Goal: Book appointment/travel/reservation

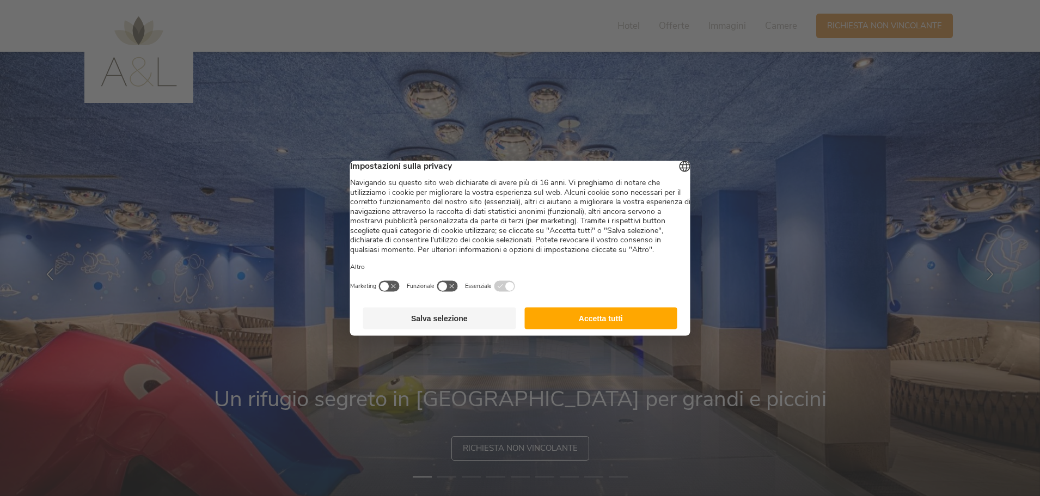
click at [642, 327] on button "Accetta tutti" at bounding box center [600, 318] width 153 height 22
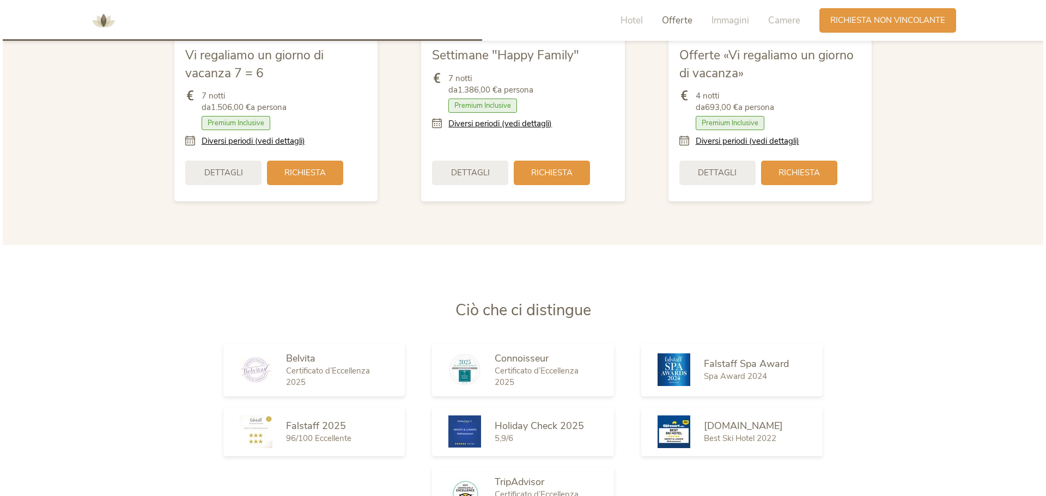
scroll to position [1470, 0]
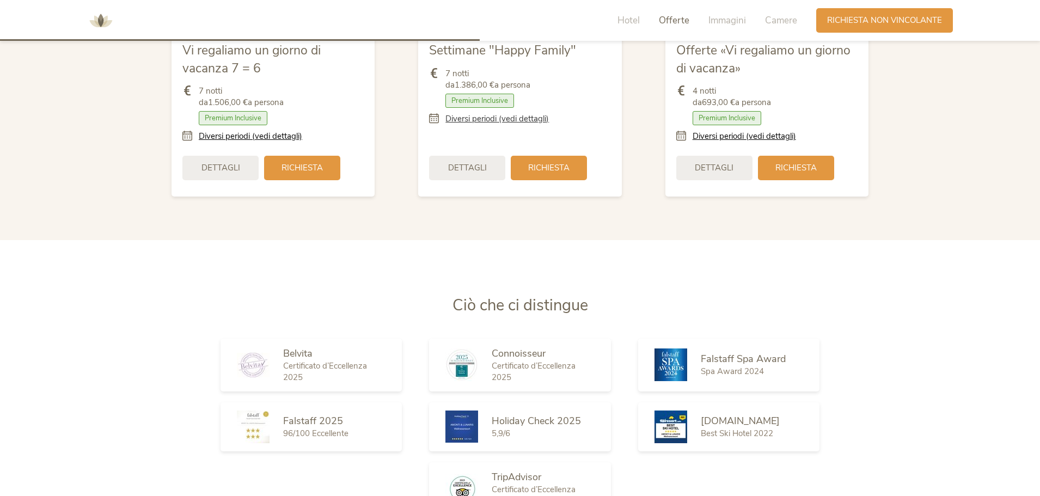
click at [516, 120] on link "Diversi periodi (vedi dettagli)" at bounding box center [496, 118] width 103 height 11
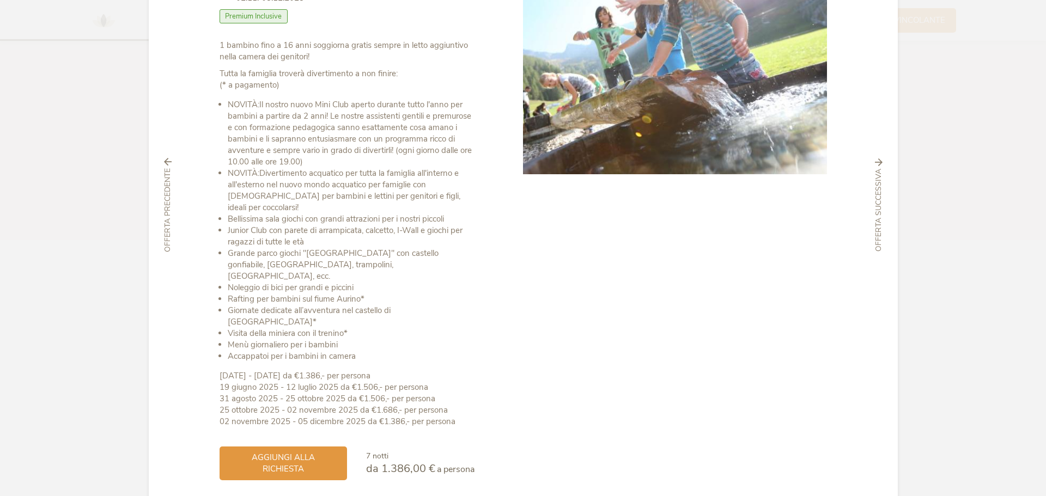
scroll to position [132, 0]
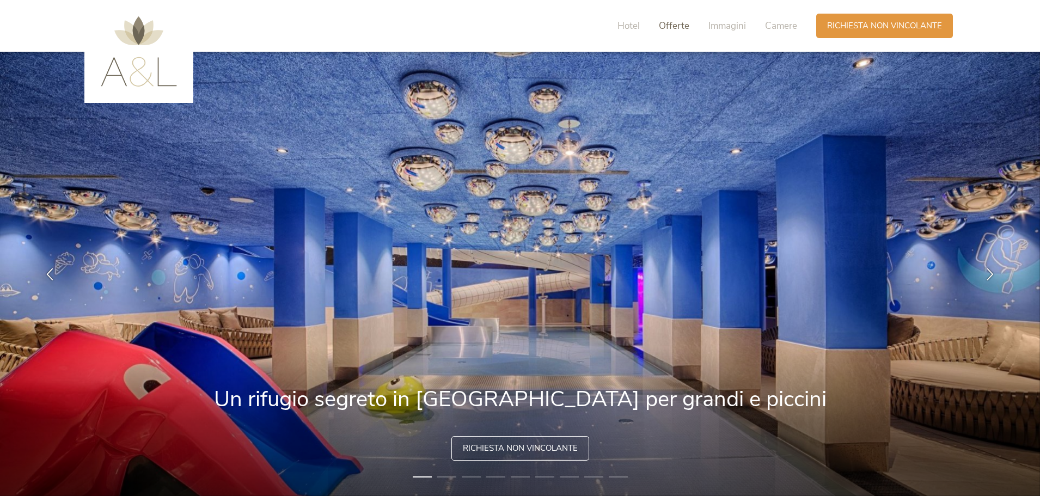
click at [671, 29] on span "Offerte" at bounding box center [674, 26] width 30 height 13
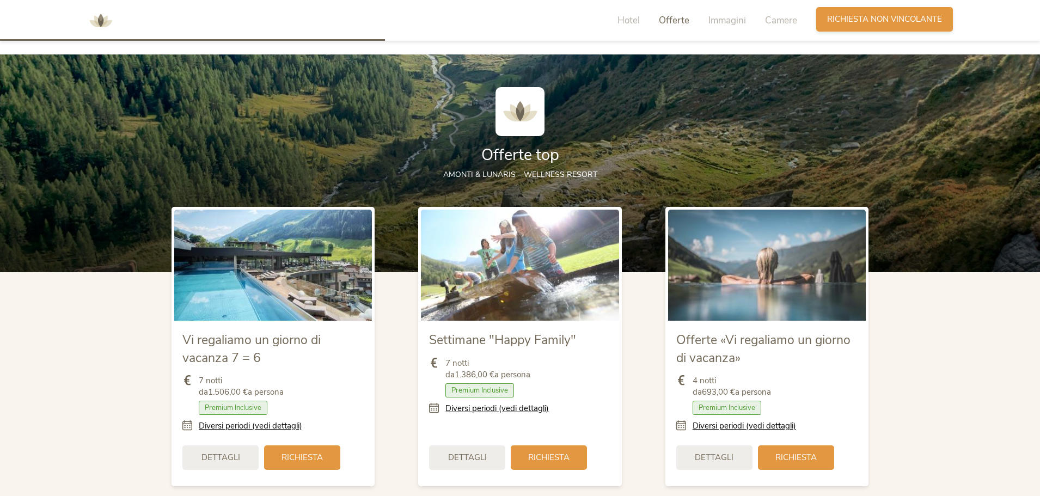
click at [832, 23] on span "Richiesta non vincolante" at bounding box center [884, 19] width 115 height 11
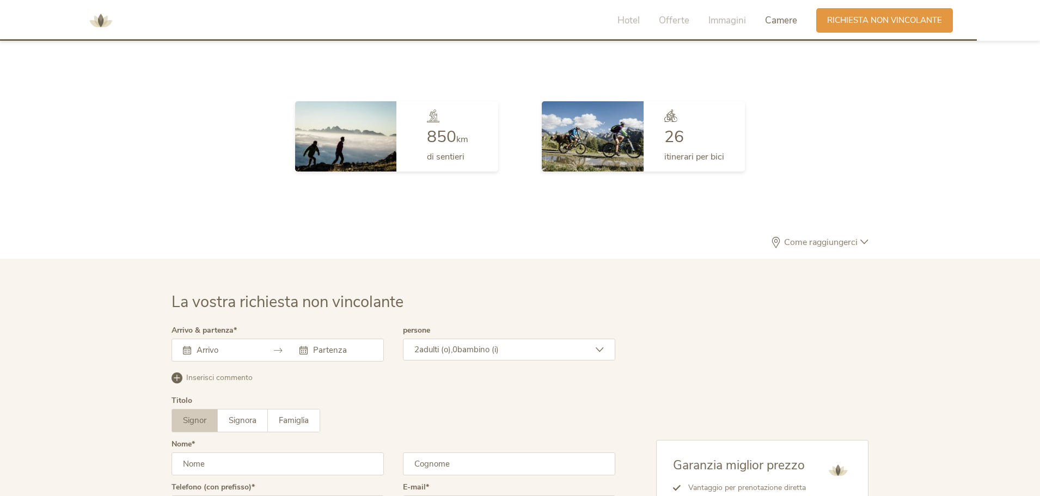
scroll to position [3026, 0]
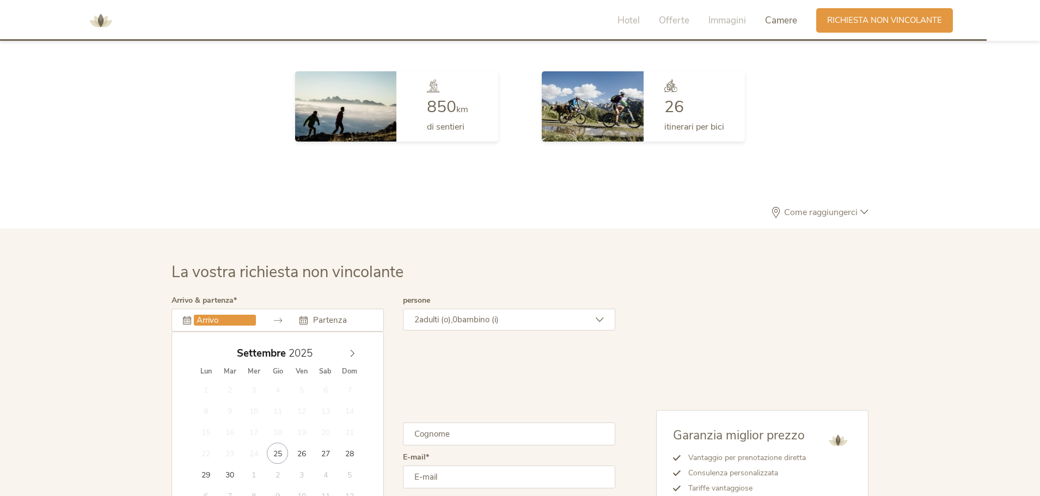
click at [228, 326] on input "text" at bounding box center [225, 320] width 62 height 11
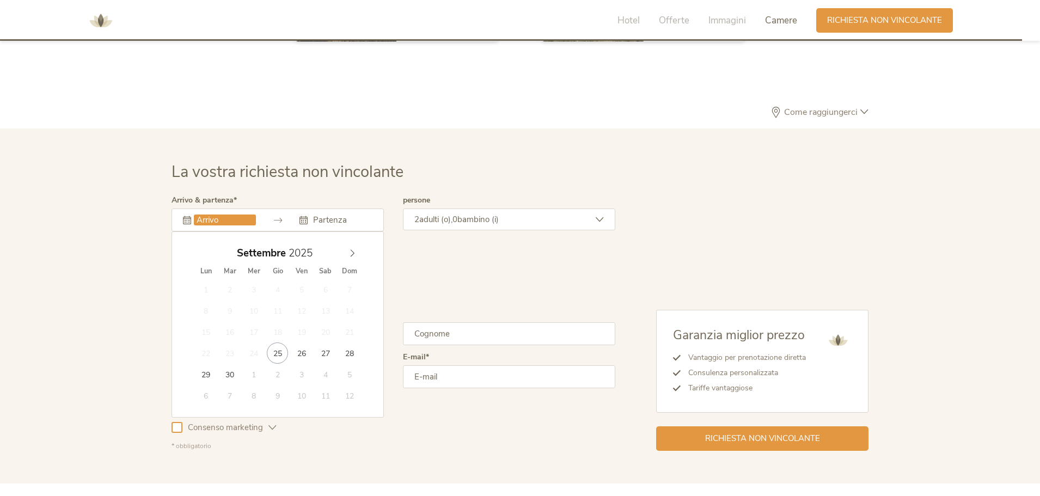
scroll to position [3135, 0]
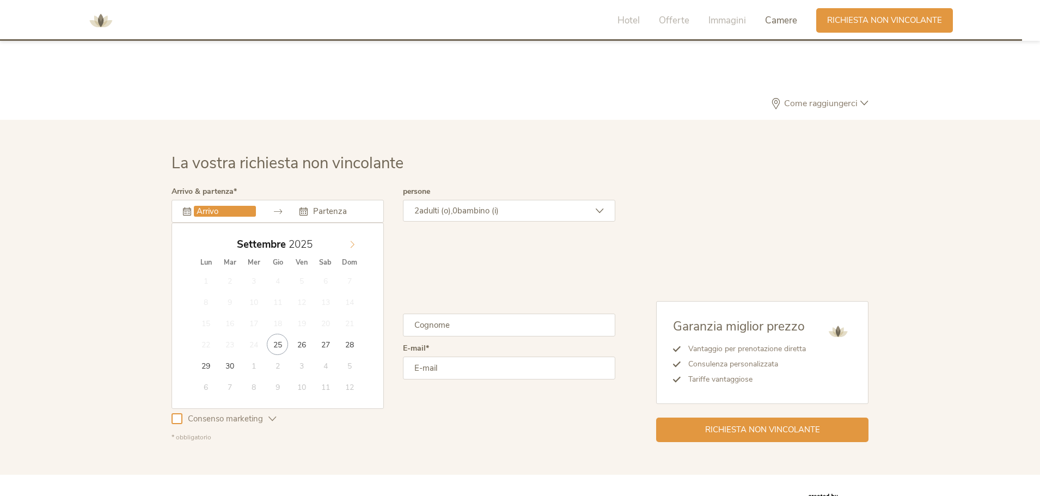
click at [351, 245] on icon at bounding box center [353, 245] width 8 height 8
type input "[DATE]"
type input "2026"
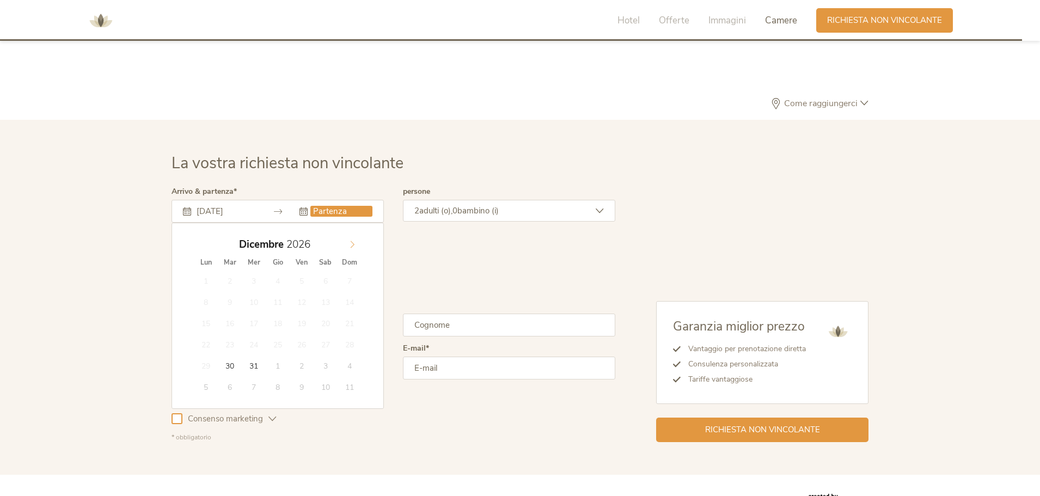
click at [352, 242] on icon at bounding box center [353, 245] width 8 height 8
type input "[DATE]"
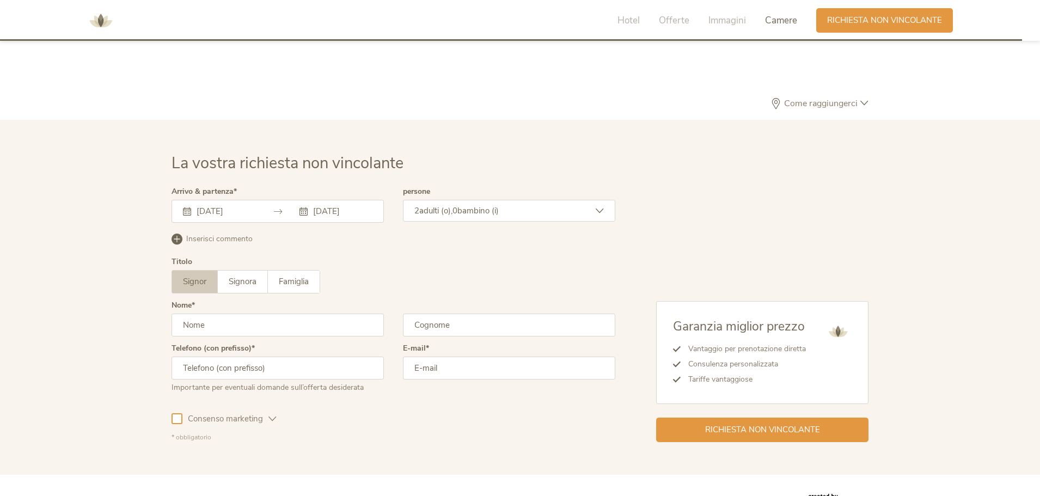
click at [443, 207] on span "adulti (o)," at bounding box center [435, 210] width 33 height 11
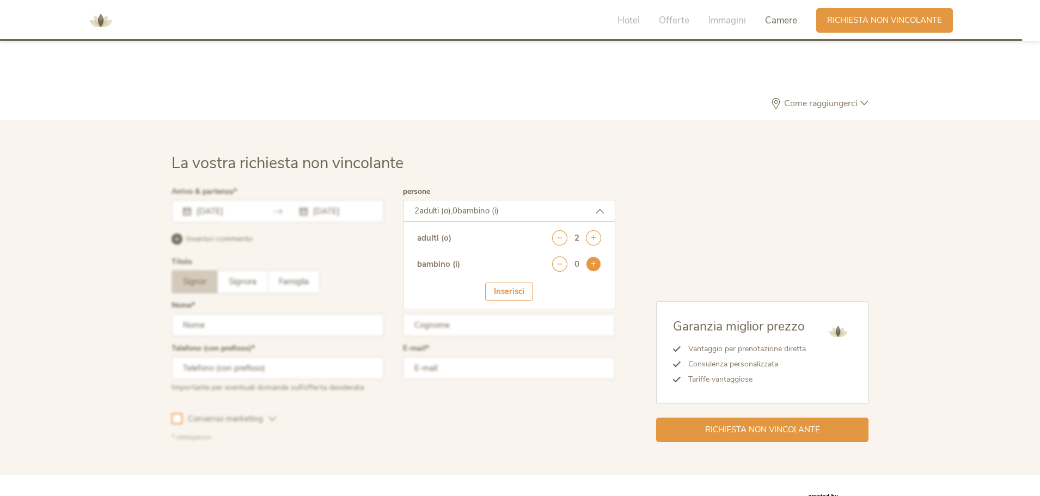
click at [595, 264] on icon at bounding box center [593, 263] width 15 height 15
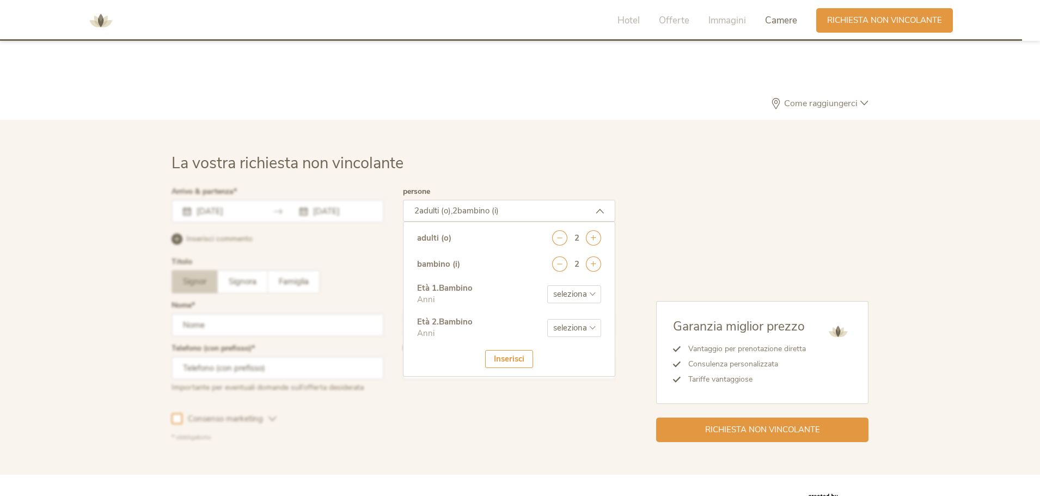
click at [551, 296] on select "seleziona 0 1 2 3 4 5 6 7 8 9 10 11 12 13 14 15 16 17" at bounding box center [574, 294] width 54 height 18
select select "1"
click at [547, 285] on select "seleziona 0 1 2 3 4 5 6 7 8 9 10 11 12 13 14 15 16 17" at bounding box center [574, 294] width 54 height 18
click at [576, 332] on select "seleziona 0 1 2 3 4 5 6 7 8 9 10 11 12 13 14 15 16 17" at bounding box center [574, 328] width 54 height 18
select select "4"
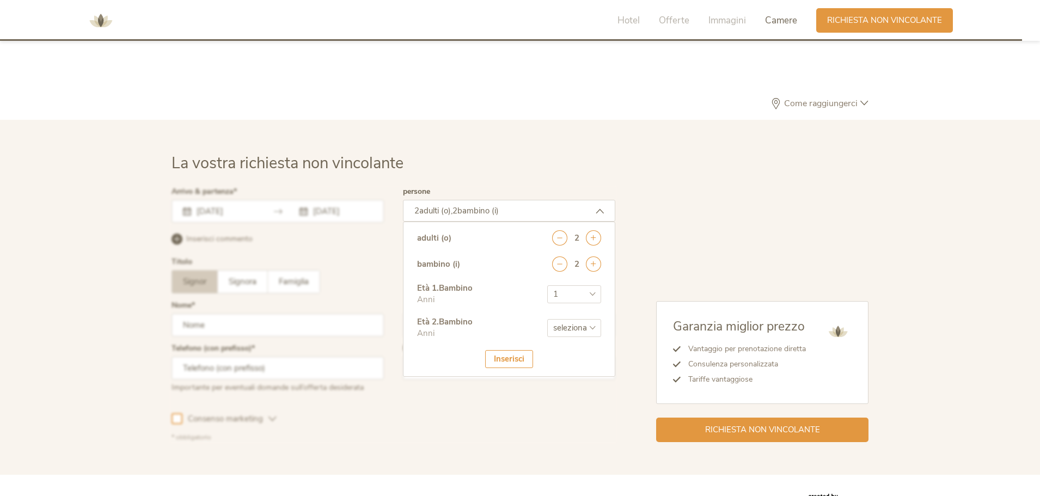
click at [547, 319] on select "seleziona 0 1 2 3 4 5 6 7 8 9 10 11 12 13 14 15 16 17" at bounding box center [574, 328] width 54 height 18
click at [510, 362] on div "Inserisci" at bounding box center [509, 359] width 48 height 18
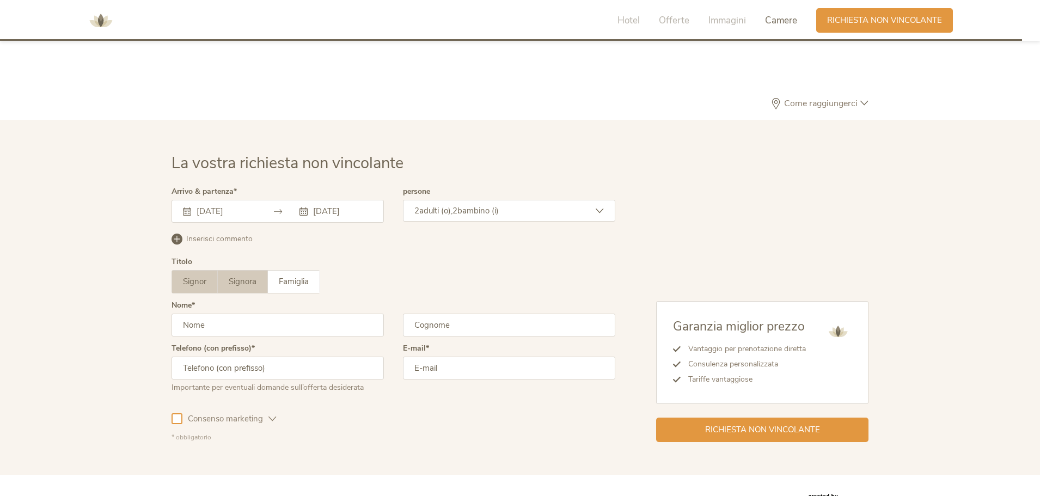
click at [258, 289] on label "Signora" at bounding box center [243, 282] width 50 height 22
click at [235, 332] on input "text" at bounding box center [278, 325] width 212 height 23
type input "Nicoletta"
type input "Cej"
type input "[PHONE_NUMBER]"
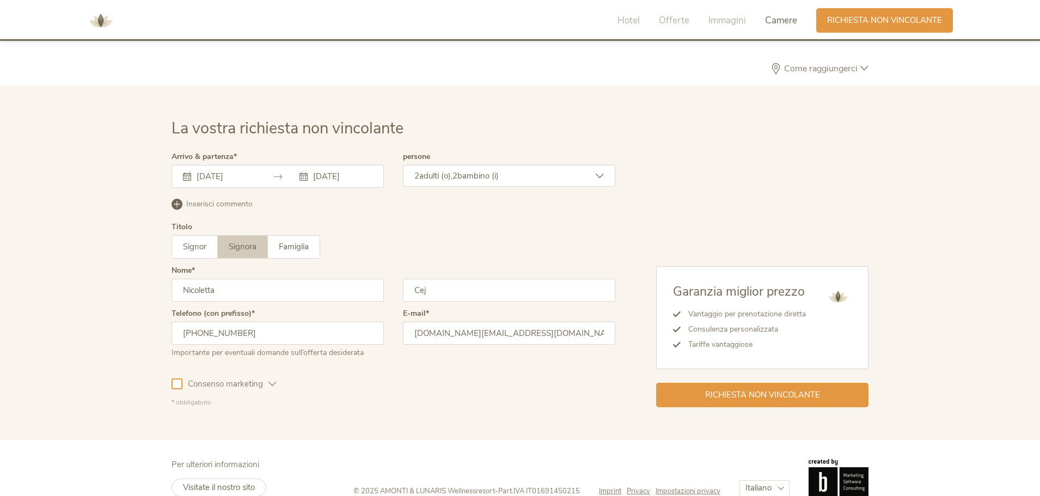
scroll to position [3190, 0]
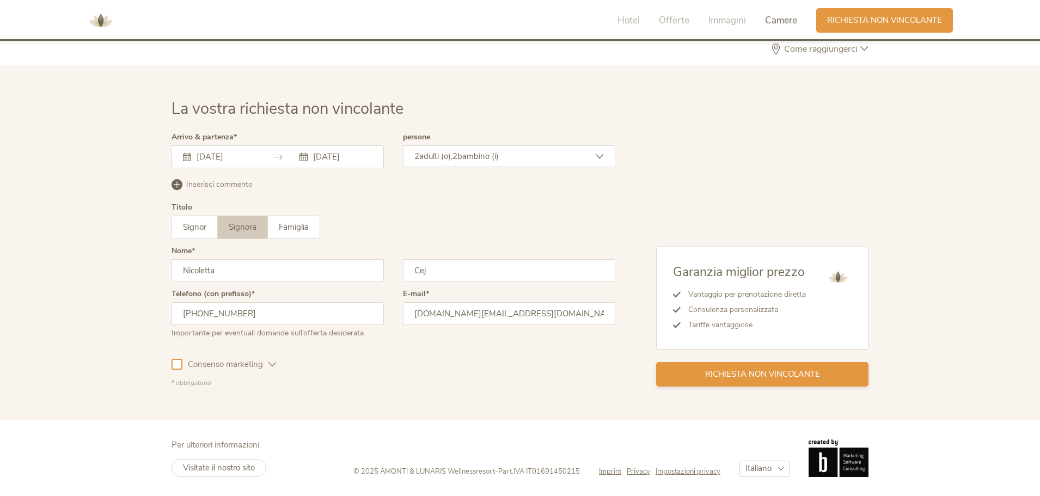
type input "[DOMAIN_NAME][EMAIL_ADDRESS][DOMAIN_NAME]"
click at [731, 378] on span "Richiesta non vincolante" at bounding box center [762, 374] width 115 height 11
